Goal: Task Accomplishment & Management: Manage account settings

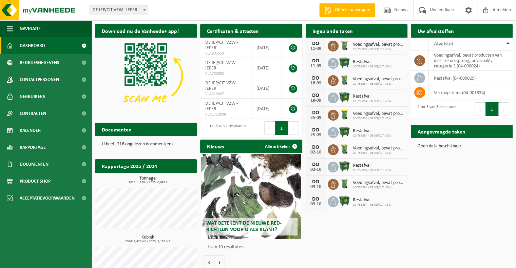
click at [367, 33] on div "Ingeplande taken Bekijk uw kalender" at bounding box center [356, 31] width 102 height 14
click at [333, 63] on icon at bounding box center [332, 63] width 7 height 7
click at [391, 30] on div "Ingeplande taken Bekijk uw kalender" at bounding box center [356, 31] width 102 height 14
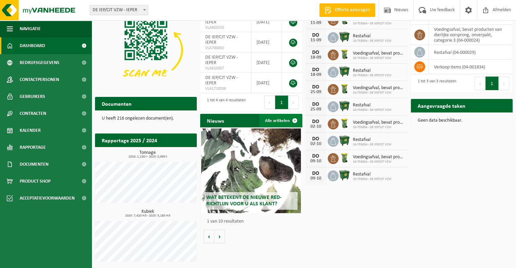
scroll to position [26, 0]
click at [222, 236] on button "Volgende" at bounding box center [219, 237] width 11 height 14
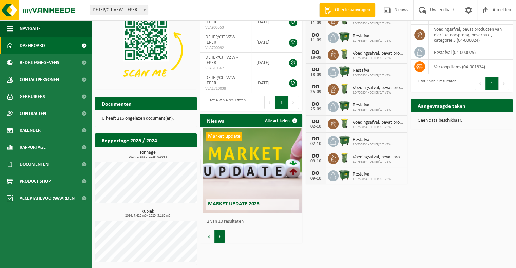
scroll to position [0, 102]
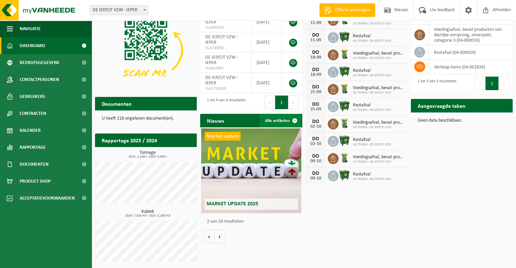
click at [284, 121] on link "Alle artikelen" at bounding box center [280, 121] width 42 height 14
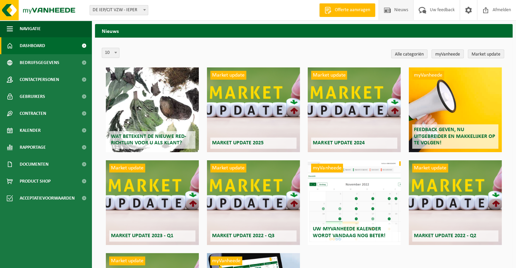
click at [39, 45] on span "Dashboard" at bounding box center [32, 45] width 25 height 17
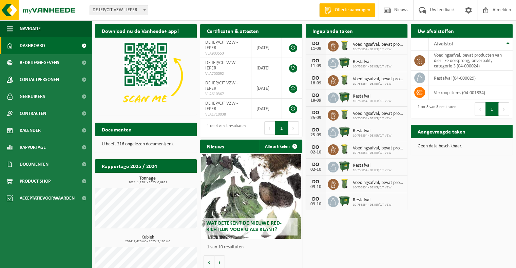
click at [377, 32] on div "Ingeplande taken Bekijk uw kalender" at bounding box center [356, 31] width 102 height 14
click at [352, 29] on h2 "Ingeplande taken" at bounding box center [332, 30] width 54 height 13
click at [294, 127] on button "Volgende" at bounding box center [293, 128] width 11 height 14
click at [35, 132] on span "Kalender" at bounding box center [30, 130] width 21 height 17
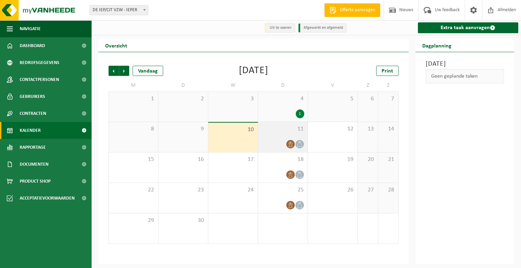
click at [260, 133] on div "11" at bounding box center [282, 137] width 49 height 30
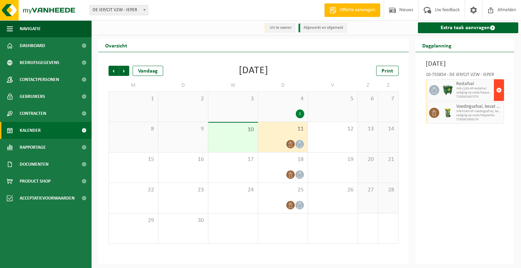
click at [500, 97] on span "button" at bounding box center [498, 90] width 5 height 14
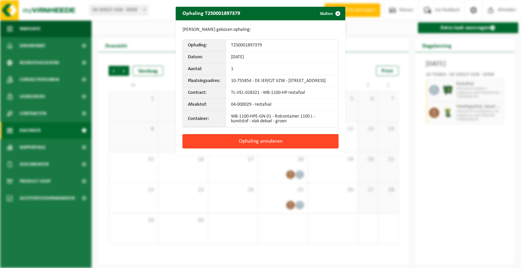
click at [292, 145] on button "Ophaling annuleren" at bounding box center [260, 141] width 156 height 14
